Goal: Task Accomplishment & Management: Use online tool/utility

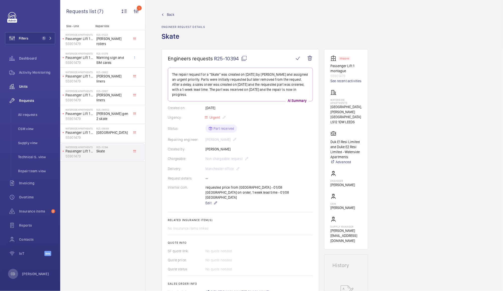
click at [25, 89] on span "Units" at bounding box center [37, 86] width 36 height 5
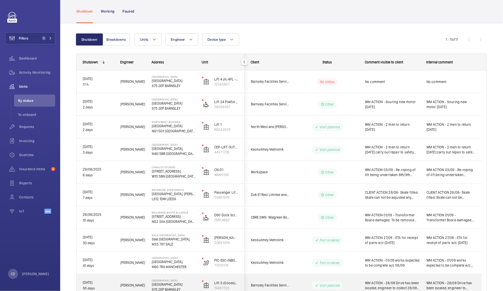
scroll to position [20, 0]
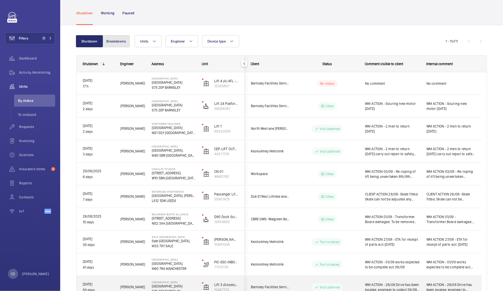
click at [124, 40] on button "Breakdowns" at bounding box center [116, 41] width 27 height 12
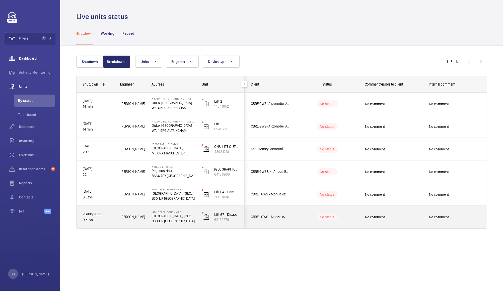
click at [32, 56] on span "Dashboard" at bounding box center [37, 58] width 36 height 5
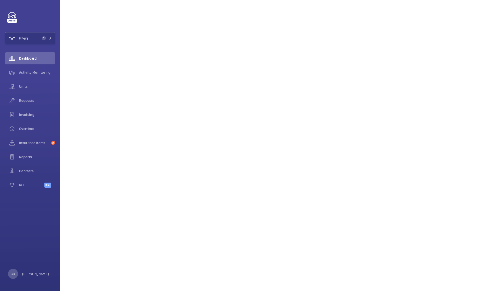
scroll to position [73, 0]
click at [17, 85] on wm-front-icon-button at bounding box center [12, 86] width 14 height 12
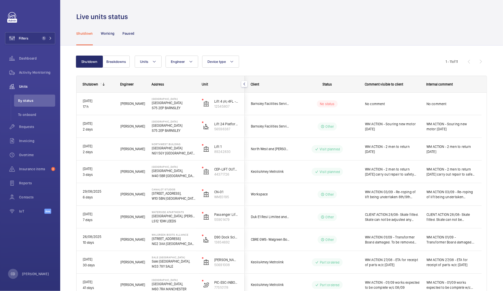
click at [396, 99] on div "No comment" at bounding box center [392, 104] width 55 height 12
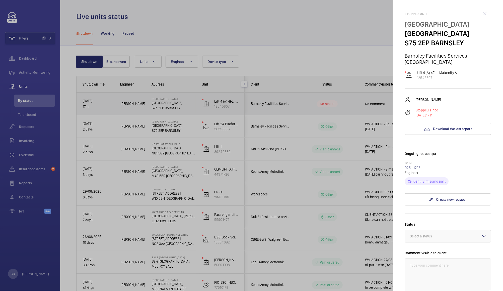
click at [318, 53] on div at bounding box center [251, 145] width 503 height 291
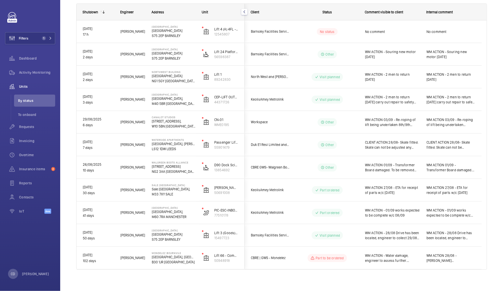
scroll to position [75, 0]
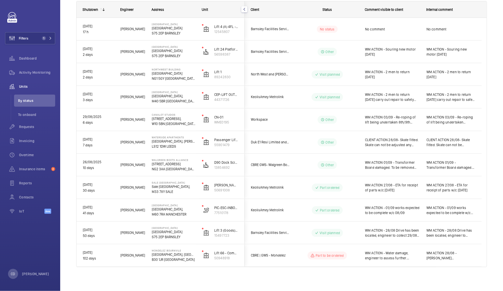
click at [299, 188] on wm-front-pills-cell "Part ordered" at bounding box center [327, 187] width 63 height 8
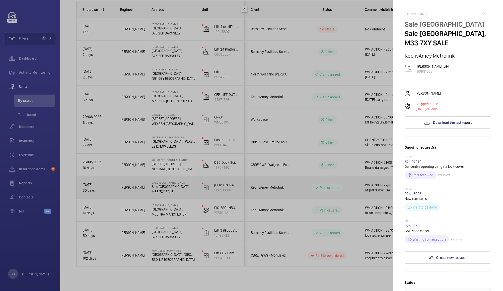
click at [292, 182] on div at bounding box center [251, 145] width 503 height 291
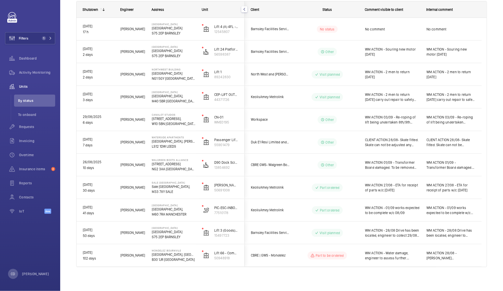
click at [18, 87] on wm-front-icon-button at bounding box center [12, 86] width 14 height 12
click at [19, 85] on wm-front-icon-button at bounding box center [12, 86] width 14 height 12
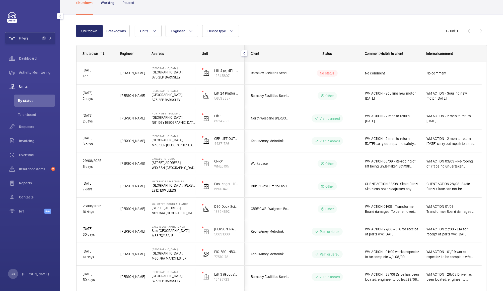
scroll to position [26, 0]
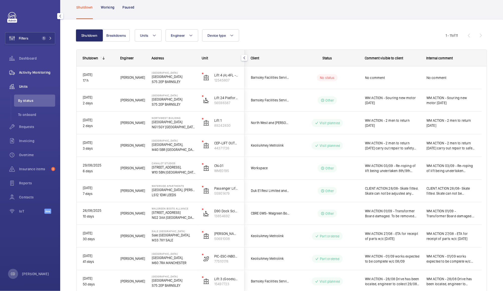
click at [42, 72] on span "Activity Monitoring" at bounding box center [37, 72] width 36 height 5
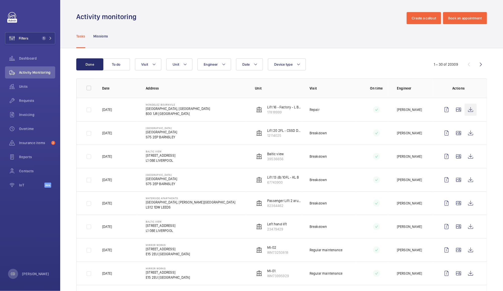
click at [465, 111] on wm-front-icon-button at bounding box center [471, 109] width 12 height 12
click at [453, 111] on wm-front-icon-button at bounding box center [459, 109] width 12 height 12
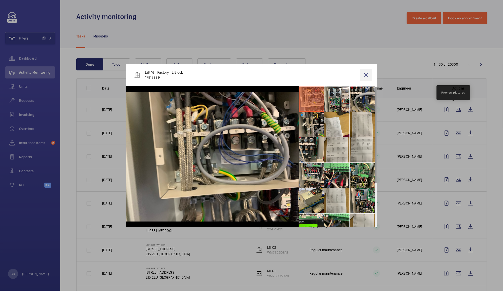
click at [366, 75] on wm-front-icon-button at bounding box center [366, 75] width 12 height 12
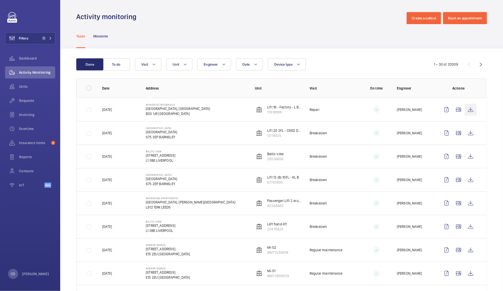
click at [468, 109] on wm-front-icon-button at bounding box center [471, 109] width 12 height 12
click at [471, 133] on wm-front-icon-button at bounding box center [471, 133] width 12 height 12
click at [469, 183] on wm-front-icon-button at bounding box center [471, 180] width 12 height 12
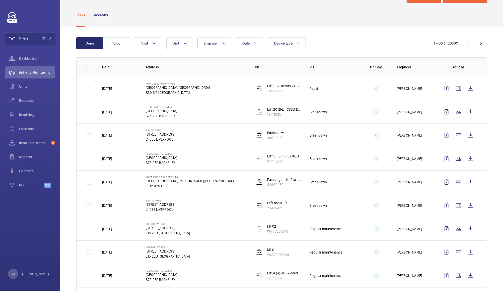
scroll to position [19, 0]
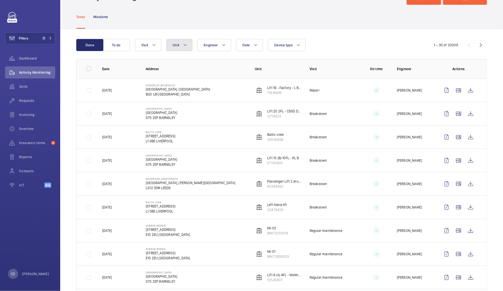
click at [181, 40] on button "Unit" at bounding box center [179, 45] width 26 height 12
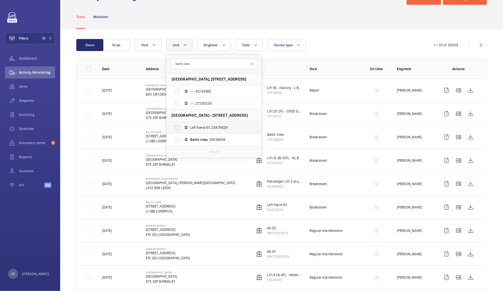
type input "baltic view"
click at [180, 124] on label "Left hand lift, 23479429" at bounding box center [210, 127] width 87 height 12
click at [180, 124] on input "Left hand lift, 23479429" at bounding box center [177, 127] width 10 height 10
checkbox input "true"
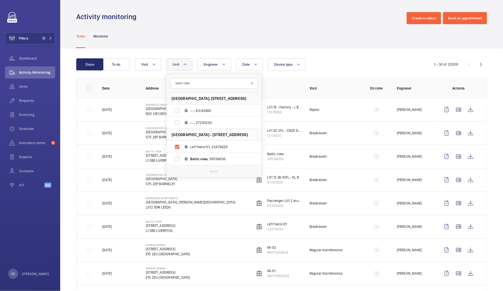
click at [178, 136] on span "[GEOGRAPHIC_DATA] - [STREET_ADDRESS]" at bounding box center [210, 134] width 76 height 5
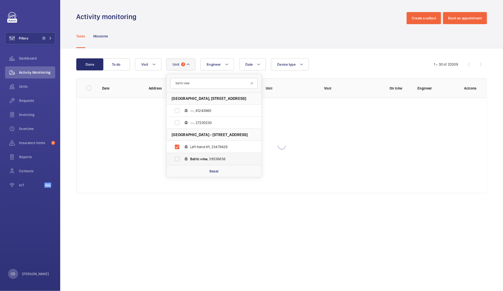
click at [179, 160] on label "Baltic view , 39536656" at bounding box center [210, 159] width 87 height 12
click at [179, 160] on input "Baltic view , 39536656" at bounding box center [177, 159] width 10 height 10
checkbox input "true"
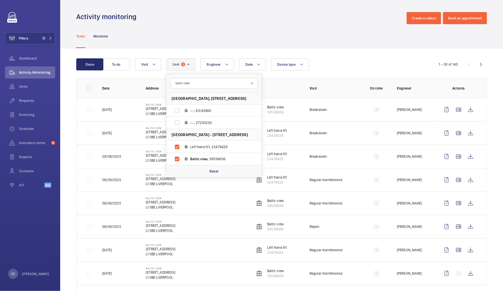
click at [337, 36] on div "Tasks Missions" at bounding box center [281, 36] width 411 height 24
